Goal: Check status: Check status

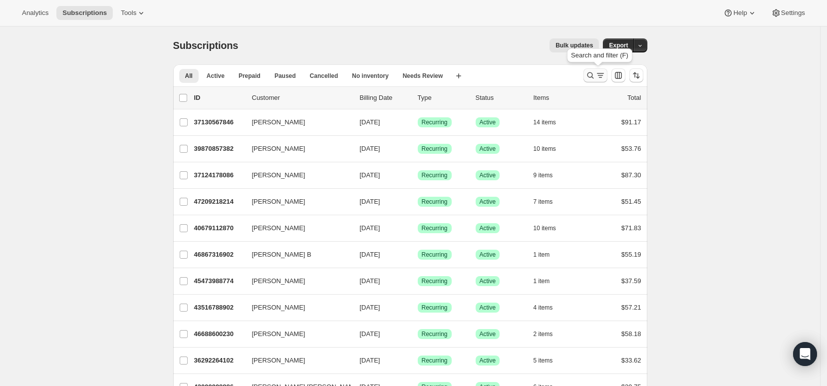
click at [591, 77] on icon "Search and filter results" at bounding box center [590, 75] width 10 height 10
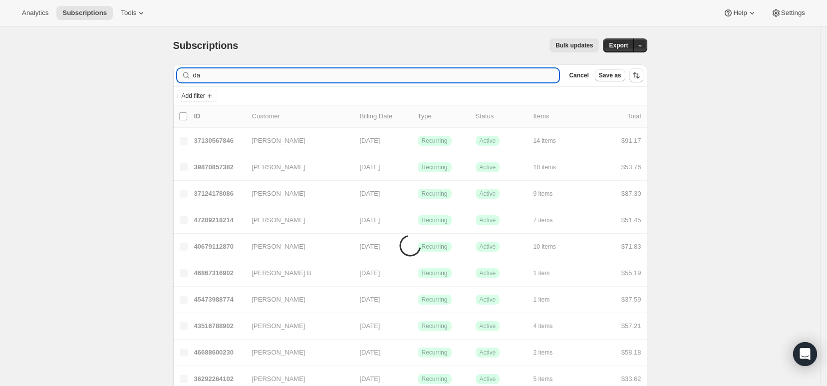
type input "d"
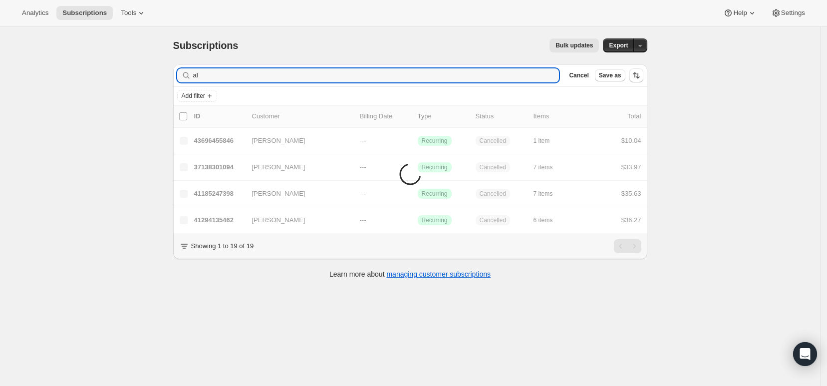
type input "a"
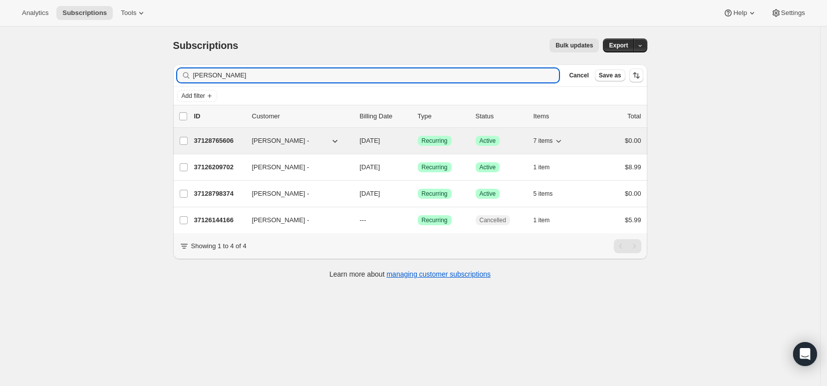
type input "[PERSON_NAME]"
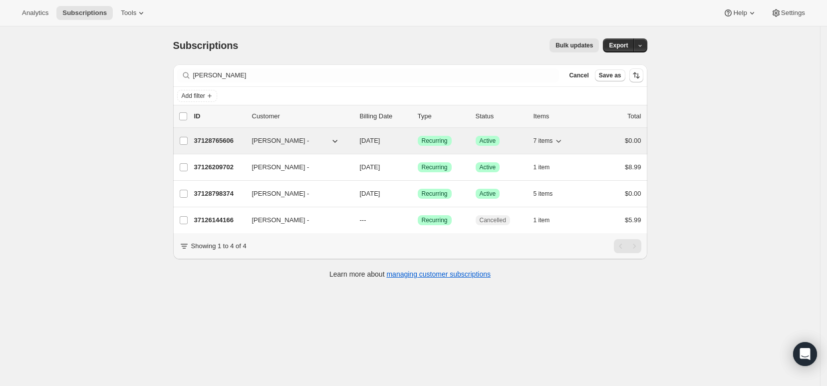
click at [273, 142] on span "[PERSON_NAME] -" at bounding box center [280, 141] width 57 height 10
click at [267, 141] on span "[PERSON_NAME] -" at bounding box center [280, 141] width 57 height 10
click at [224, 138] on p "37128765606" at bounding box center [219, 141] width 50 height 10
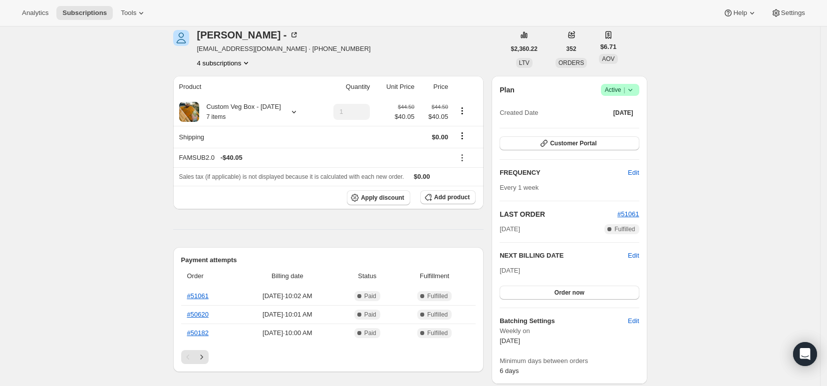
scroll to position [62, 0]
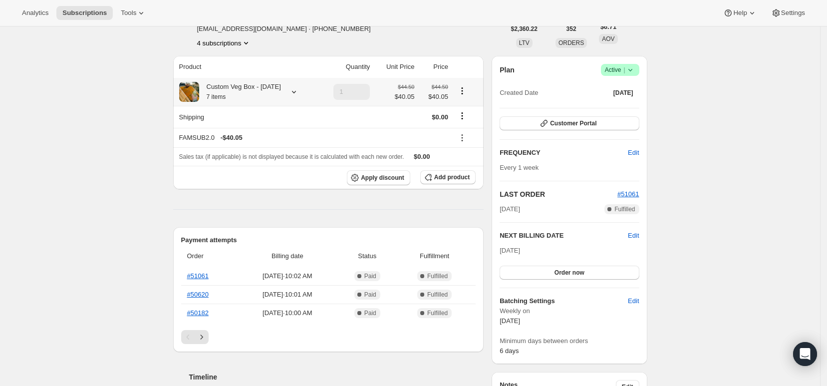
click at [292, 94] on icon at bounding box center [294, 92] width 10 height 10
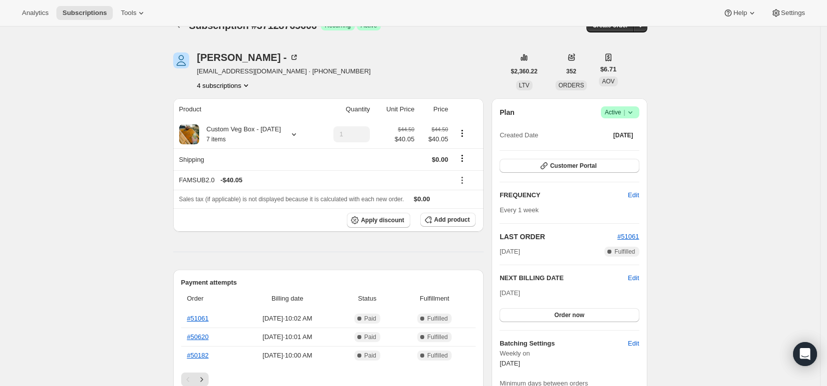
scroll to position [0, 0]
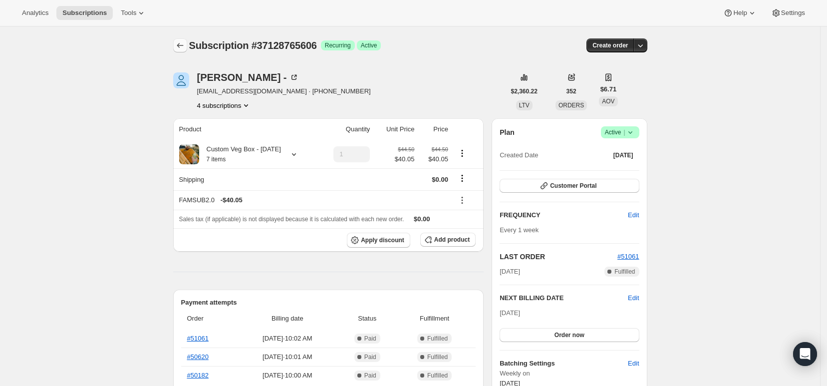
click at [185, 45] on icon "Subscriptions" at bounding box center [180, 45] width 10 height 10
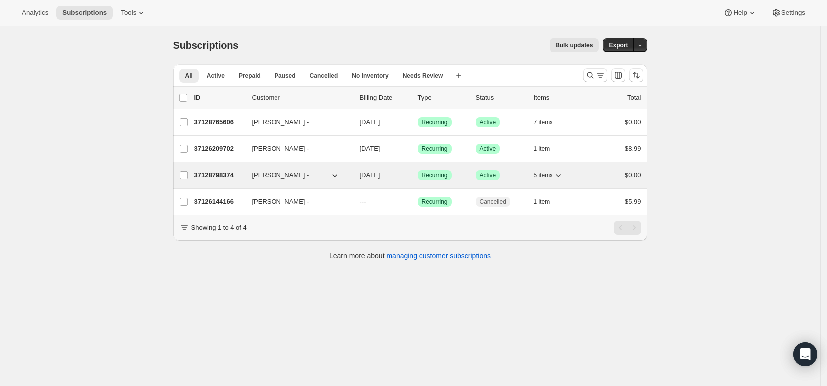
click at [216, 174] on p "37128798374" at bounding box center [219, 175] width 50 height 10
